Goal: Task Accomplishment & Management: Complete application form

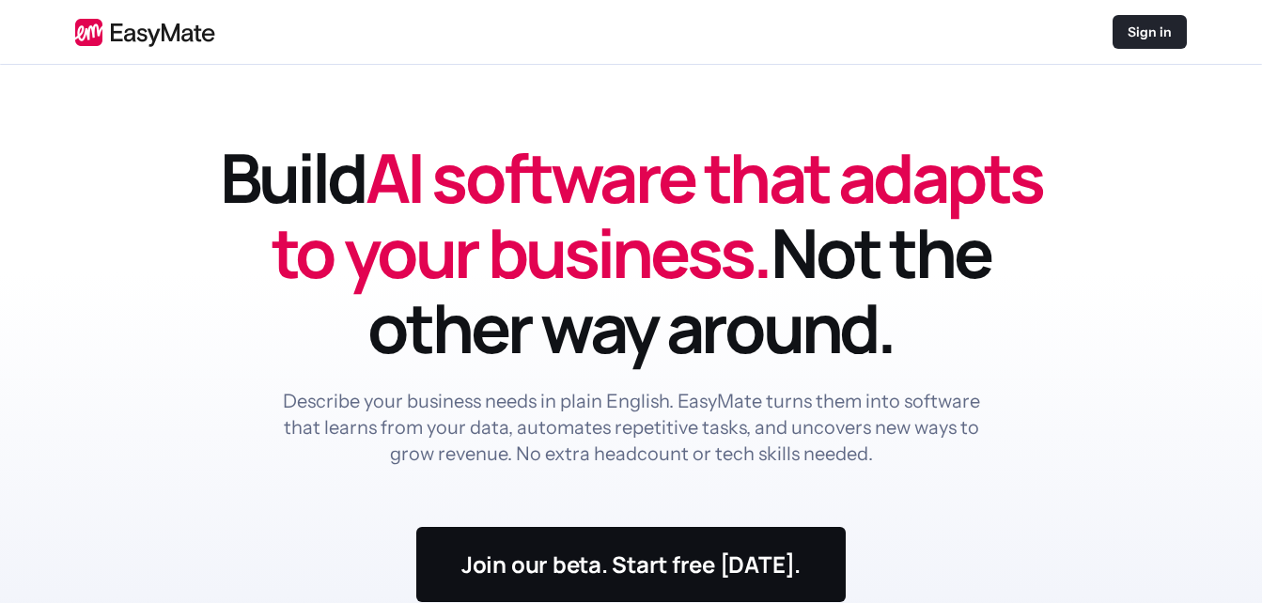
click at [1150, 29] on p "Sign in" at bounding box center [1149, 32] width 44 height 19
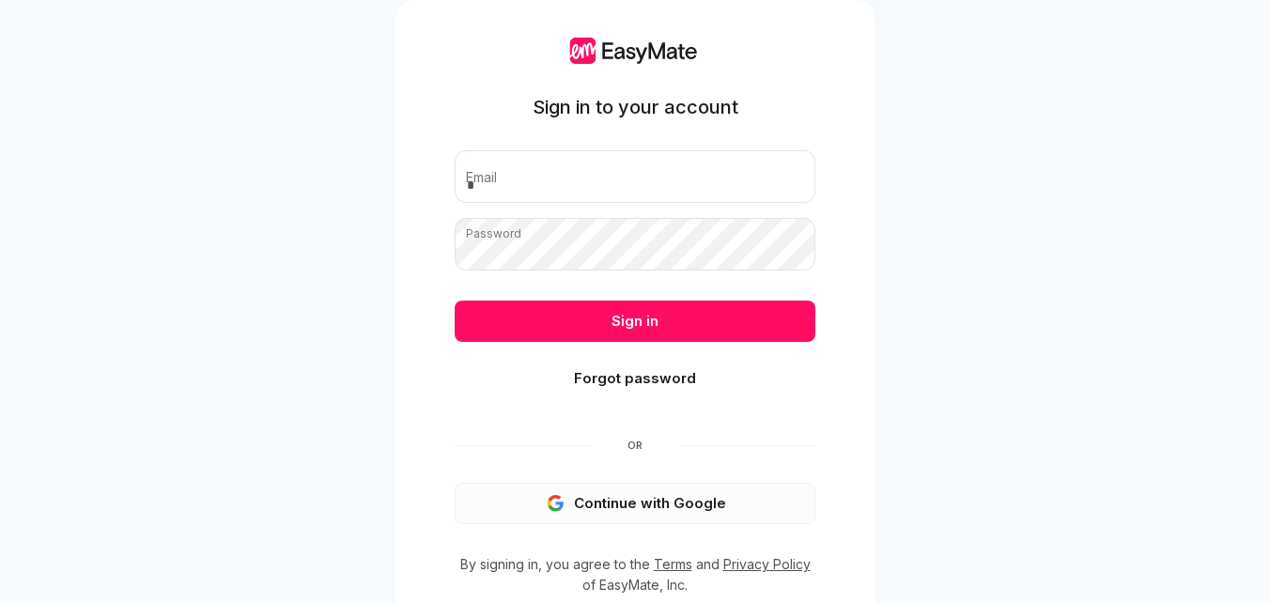
click at [632, 497] on button "Continue with Google" at bounding box center [635, 503] width 361 height 41
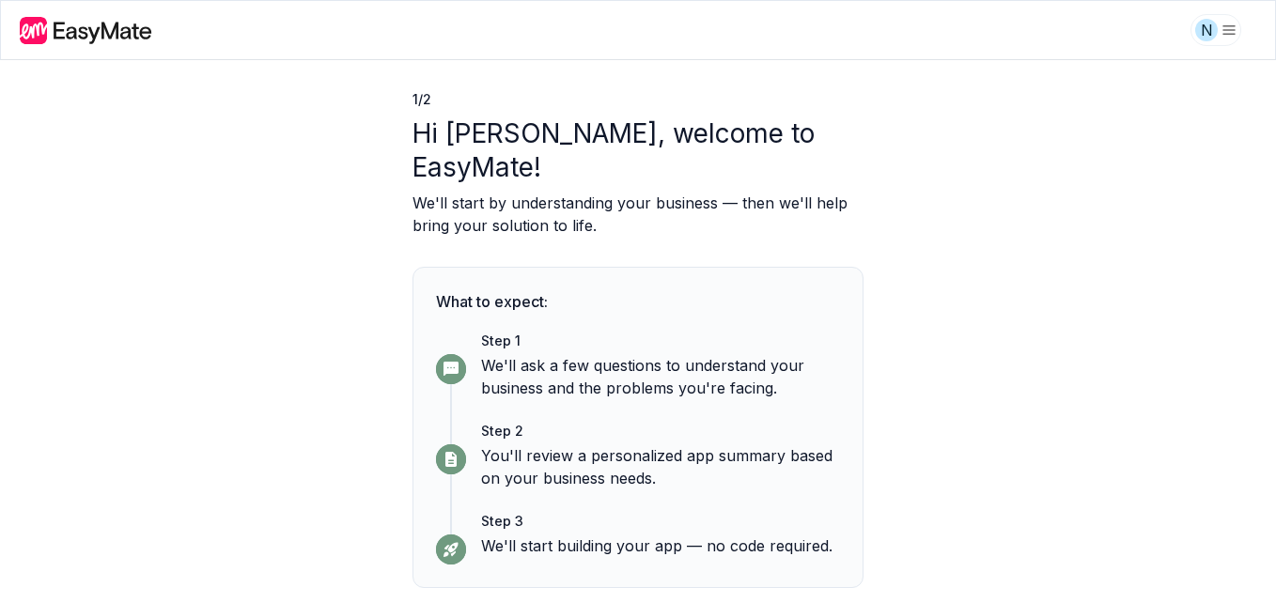
scroll to position [83, 0]
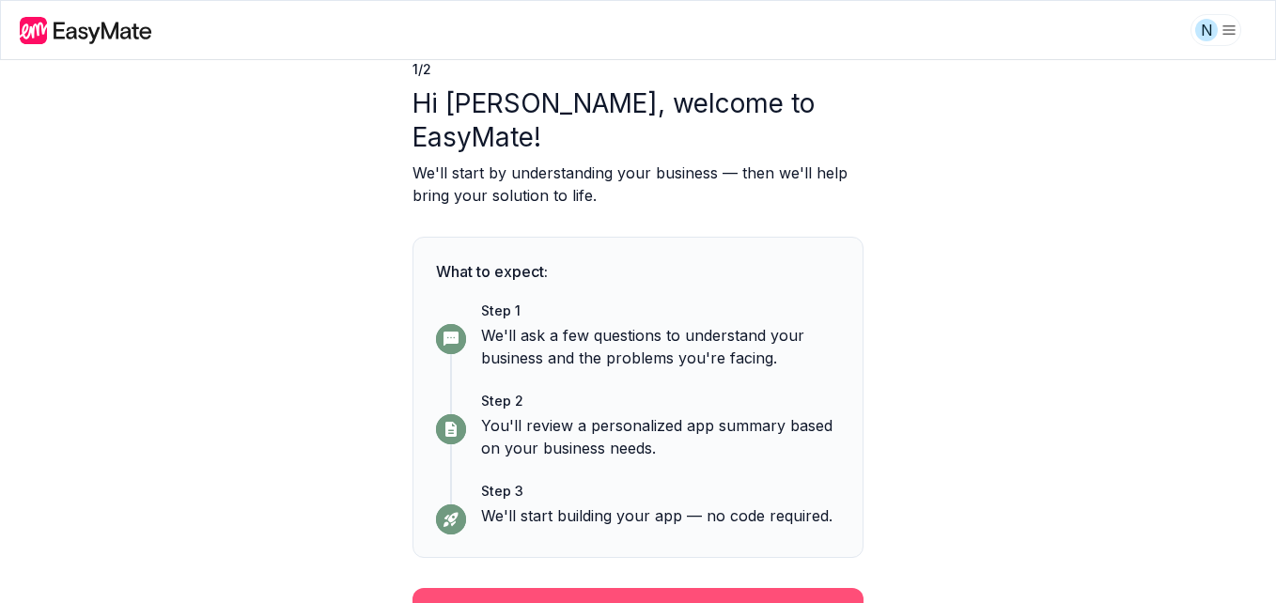
click at [617, 588] on button "Continue" at bounding box center [637, 612] width 451 height 49
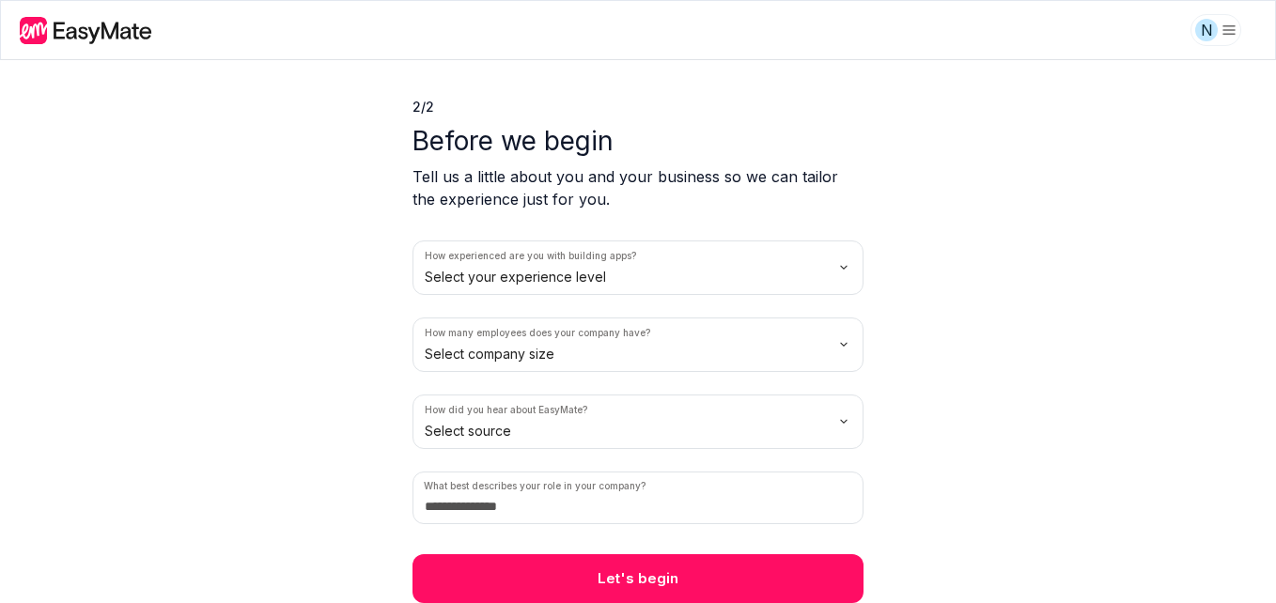
scroll to position [45, 0]
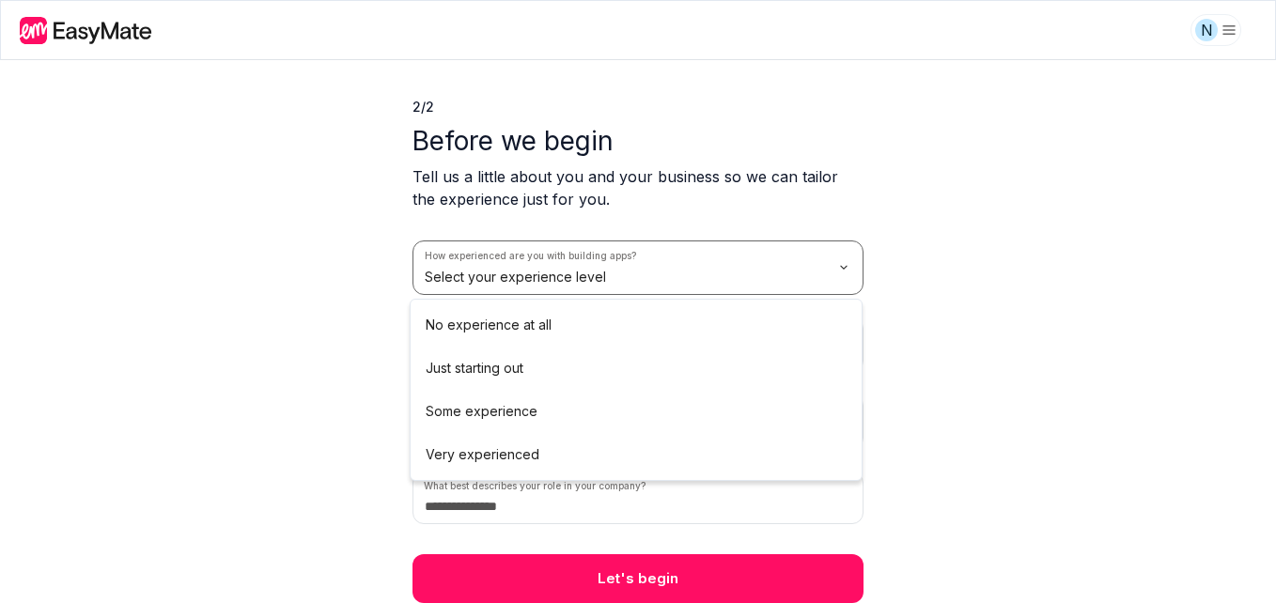
click at [844, 261] on html "N 2 / 2 Before we begin Tell us a little about you and your business so we can …" at bounding box center [638, 301] width 1276 height 603
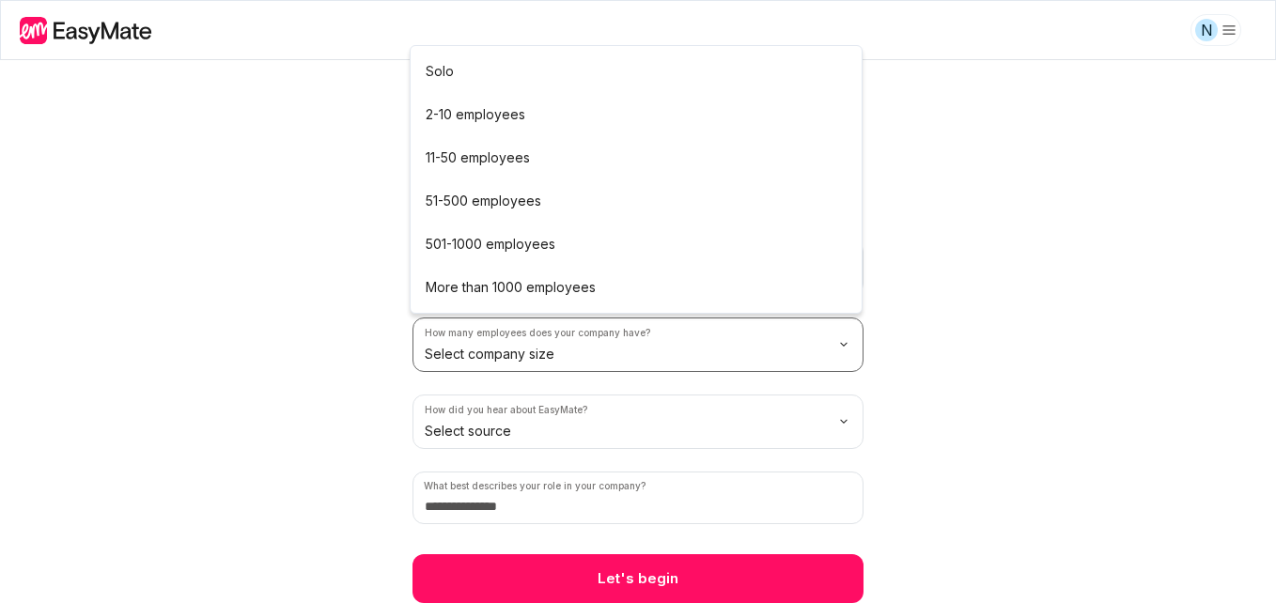
click at [847, 340] on html "N 2 / 2 Before we begin Tell us a little about you and your business so we can …" at bounding box center [638, 301] width 1276 height 603
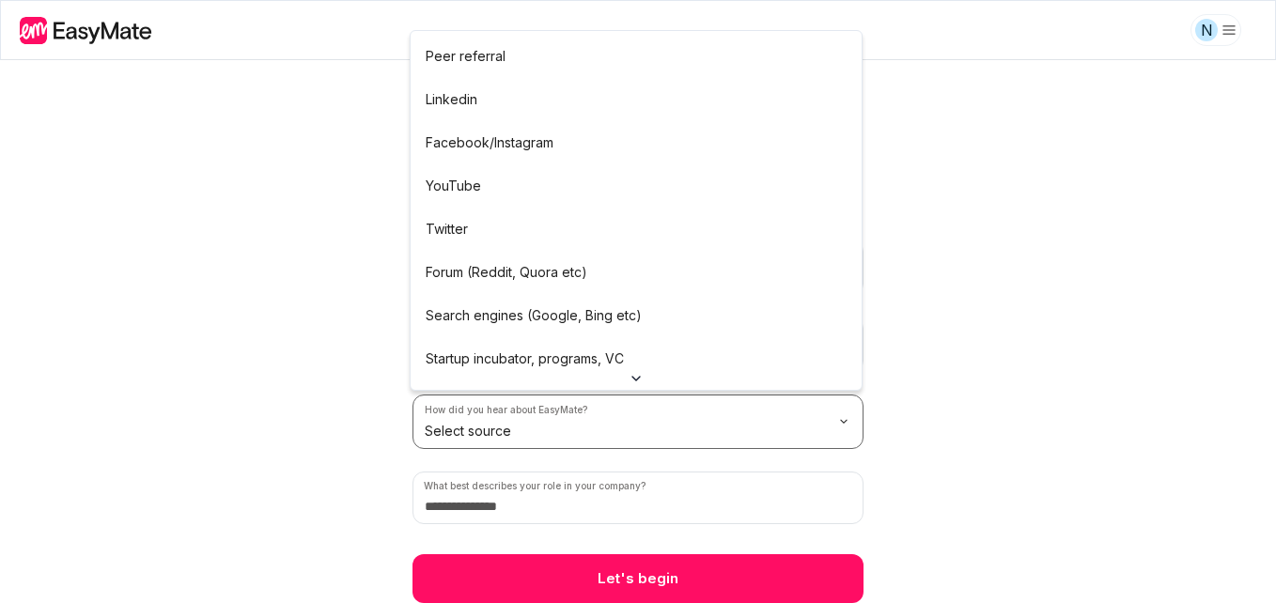
click at [840, 415] on html "N 2 / 2 Before we begin Tell us a little about you and your business so we can …" at bounding box center [638, 301] width 1276 height 603
click at [1125, 427] on html "N 2 / 2 Before we begin Tell us a little about you and your business so we can …" at bounding box center [638, 301] width 1276 height 603
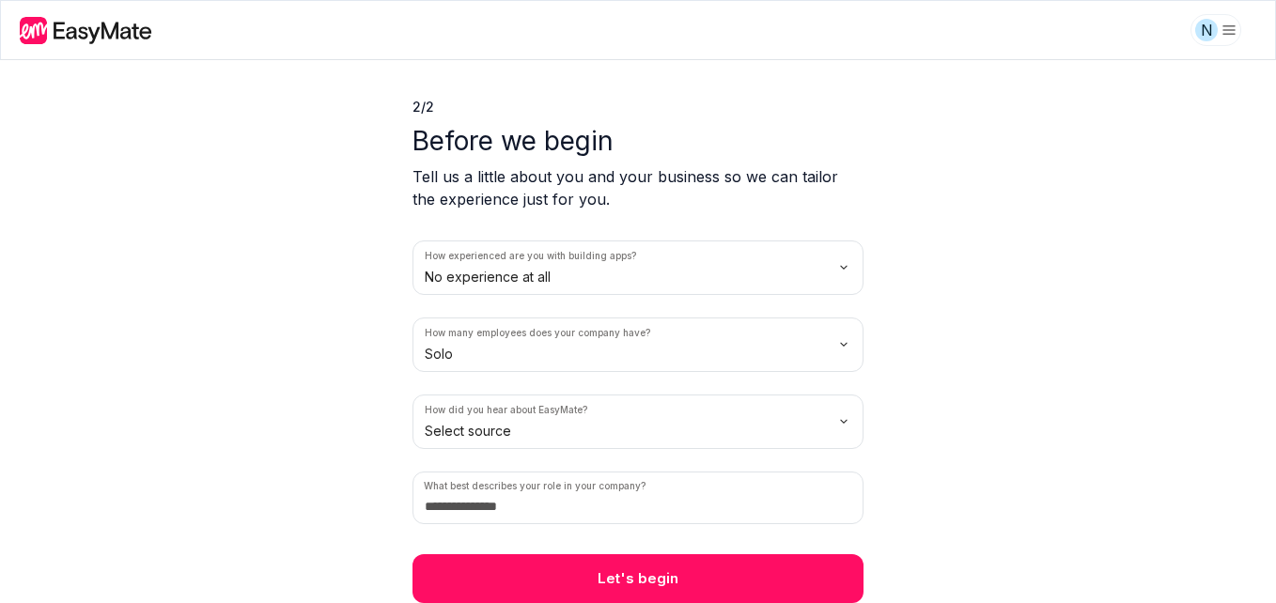
click at [844, 416] on html "N 2 / 2 Before we begin Tell us a little about you and your business so we can …" at bounding box center [638, 301] width 1276 height 603
click at [431, 502] on input at bounding box center [637, 498] width 451 height 53
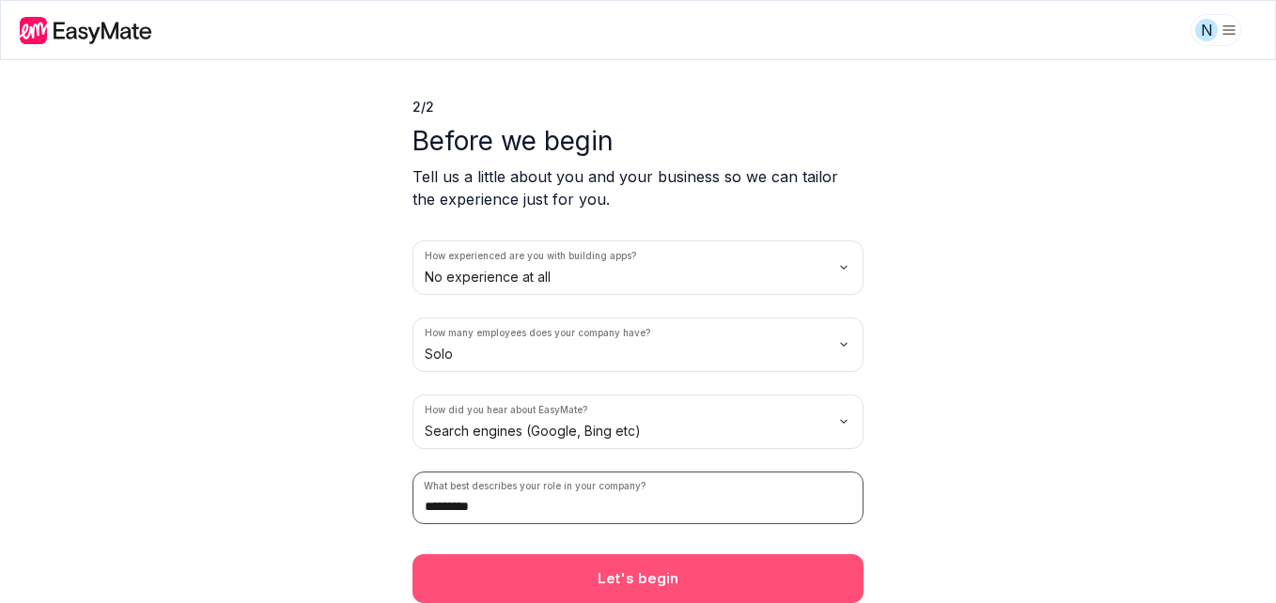
type input "*********"
click at [614, 589] on button "Let's begin" at bounding box center [637, 578] width 451 height 49
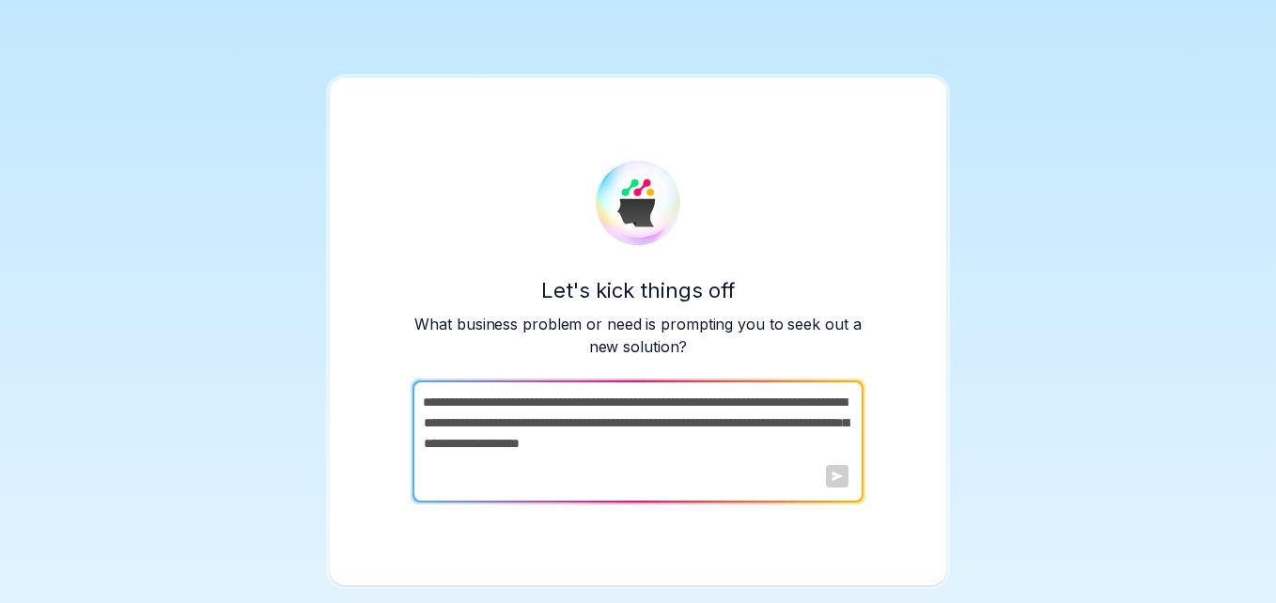
click at [478, 411] on textarea at bounding box center [635, 441] width 447 height 122
click at [468, 418] on textarea at bounding box center [635, 441] width 447 height 122
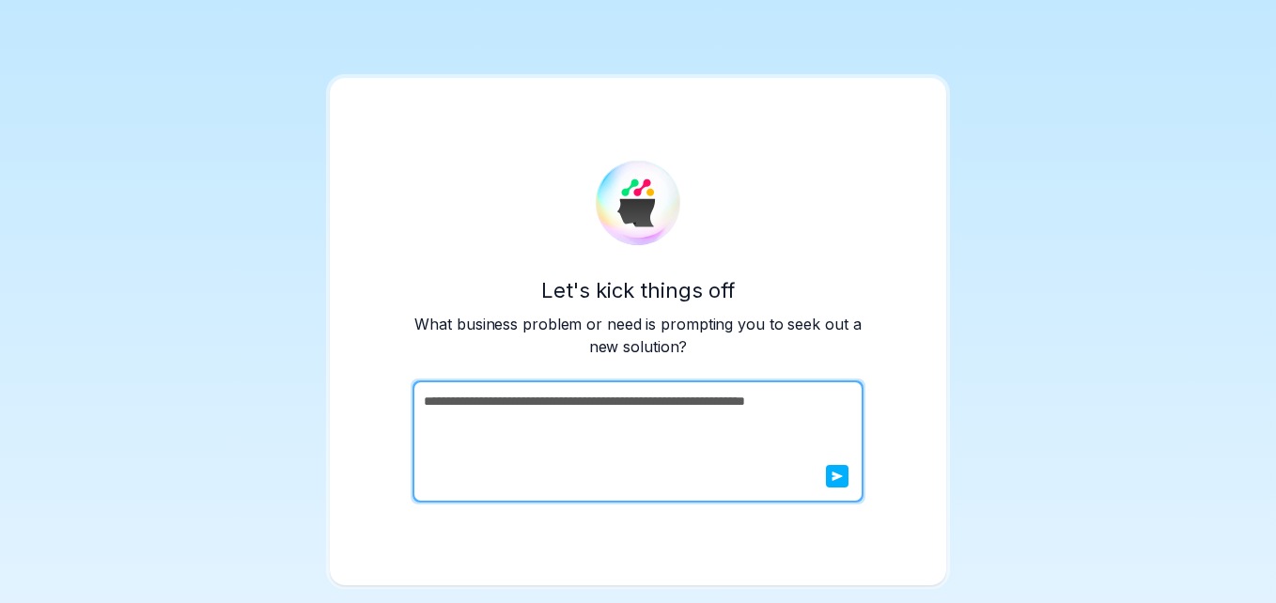
type textarea "**********"
click at [826, 474] on button "submit" at bounding box center [837, 476] width 23 height 23
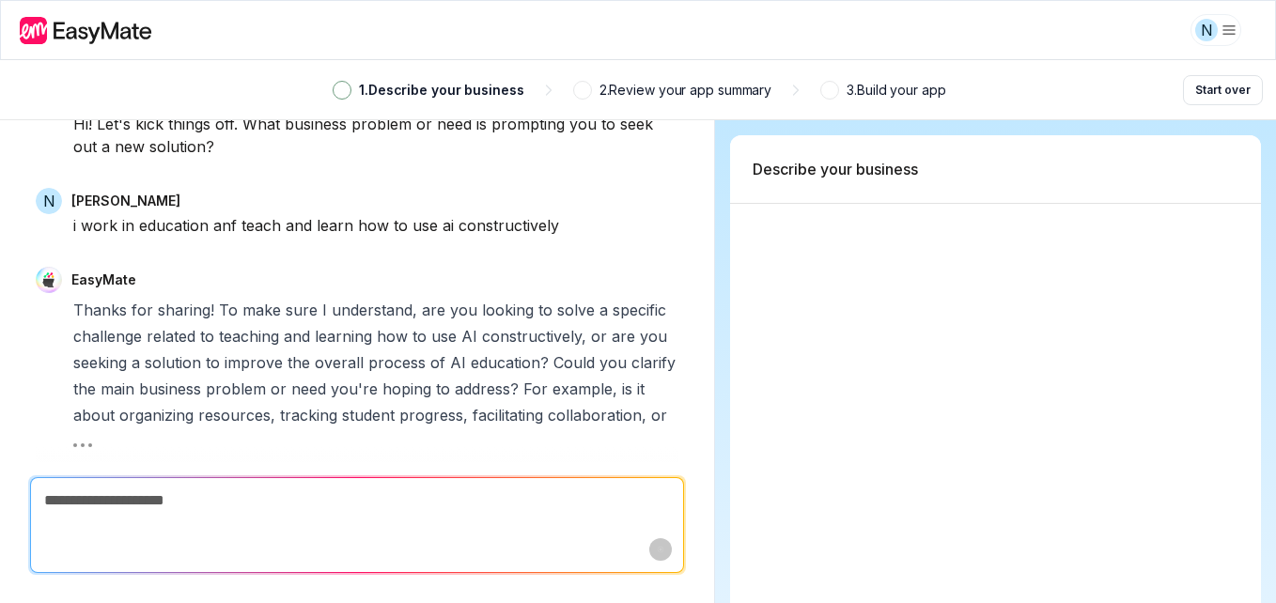
scroll to position [94, 0]
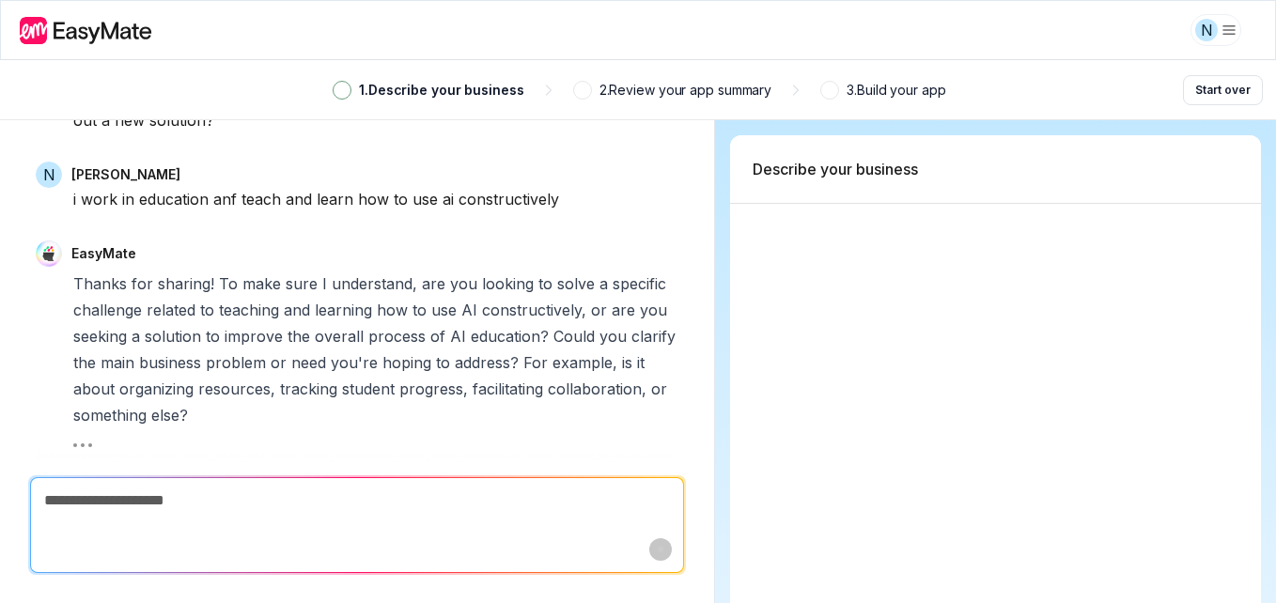
type textarea "*"
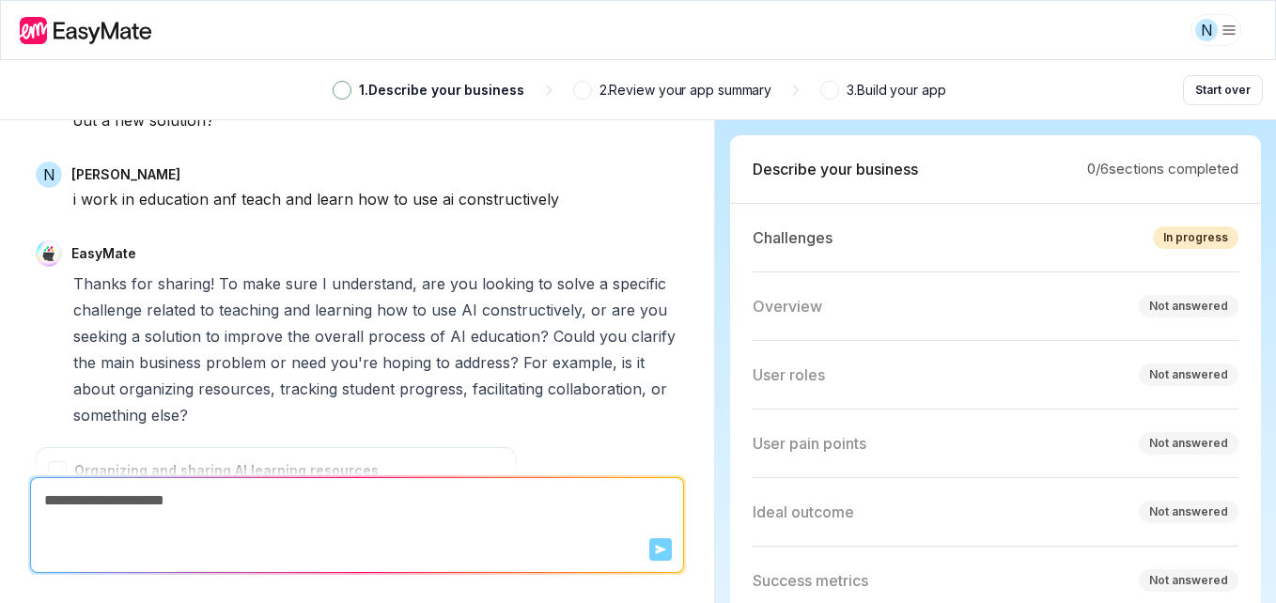
scroll to position [468, 0]
